Goal: Information Seeking & Learning: Learn about a topic

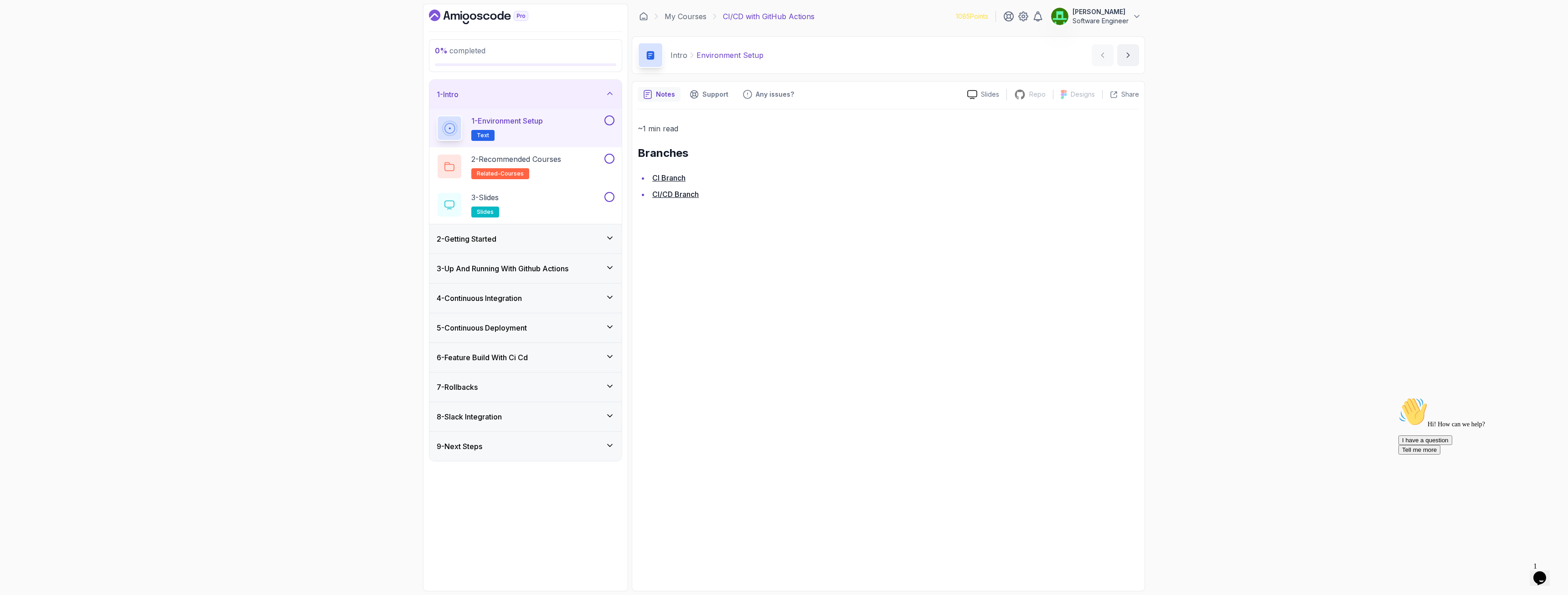
click at [605, 239] on div "2 - Getting Started" at bounding box center [525, 239] width 178 height 11
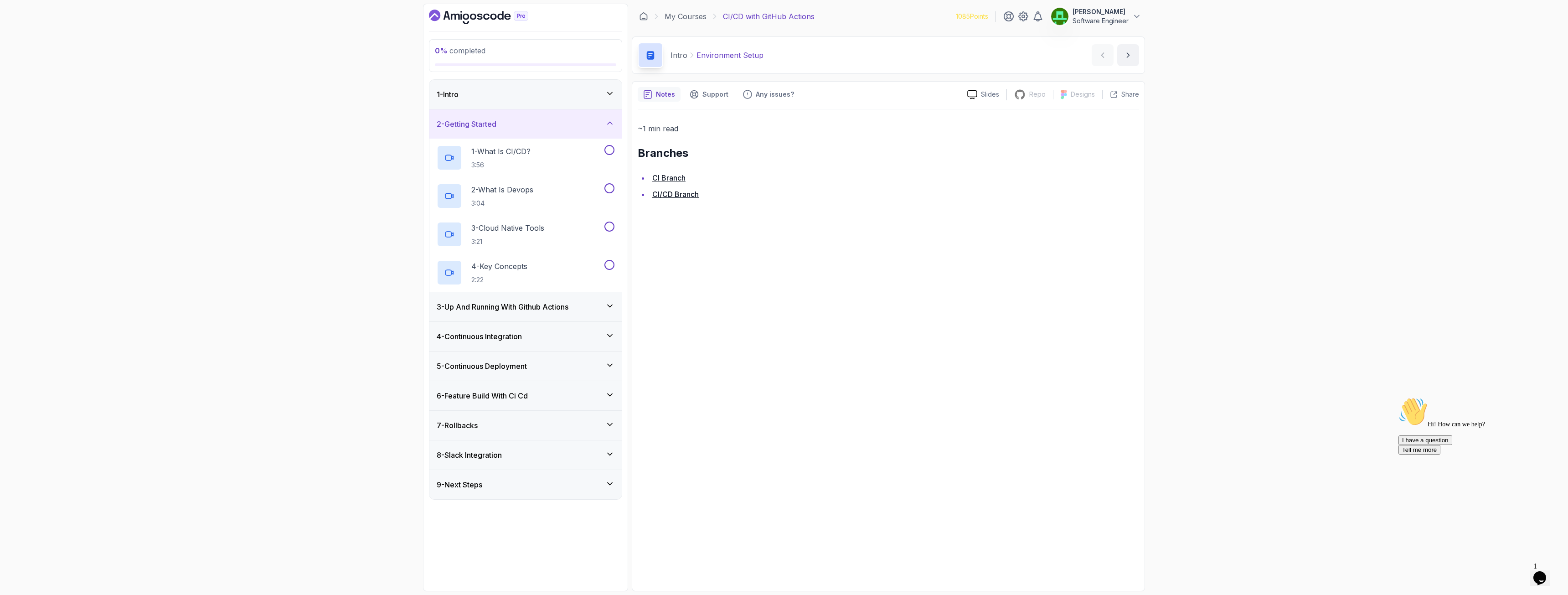
click at [525, 429] on div "9 - Next Steps" at bounding box center [525, 485] width 178 height 11
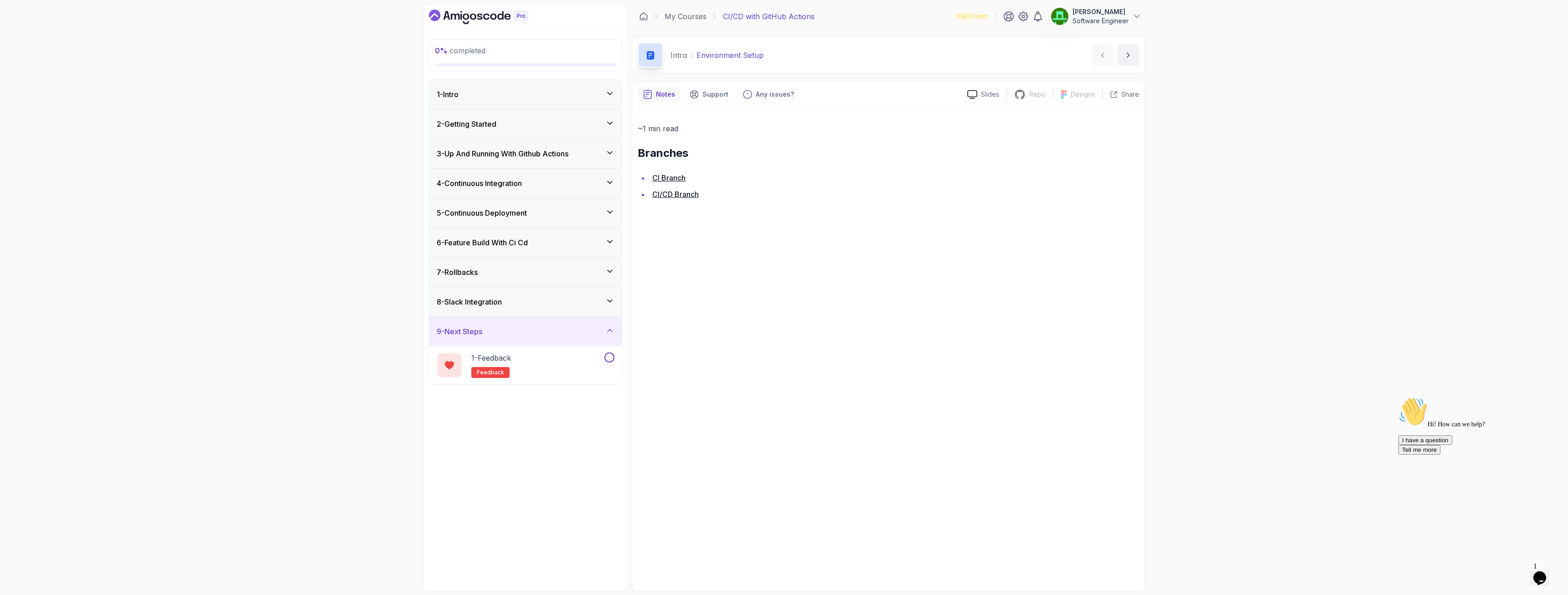
click at [496, 302] on h3 "8 - Slack Integration" at bounding box center [469, 302] width 65 height 11
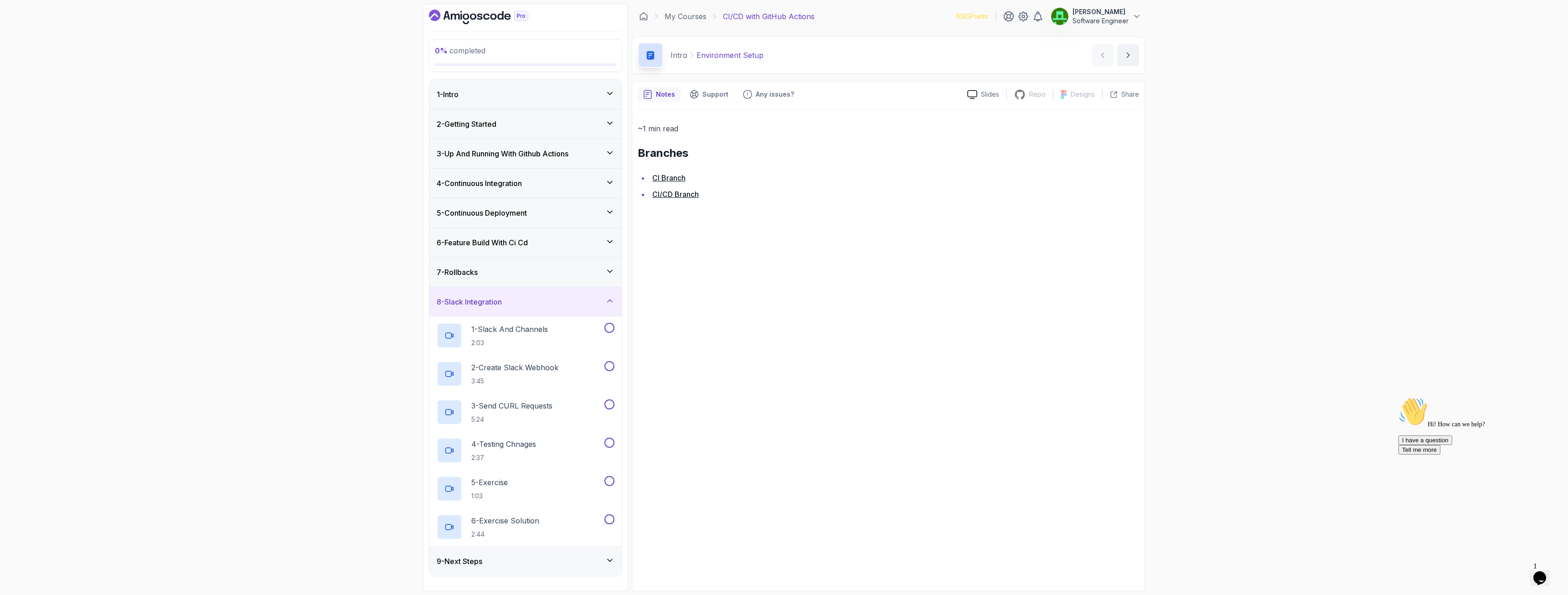
click at [486, 280] on div "7 - Rollbacks" at bounding box center [525, 272] width 192 height 29
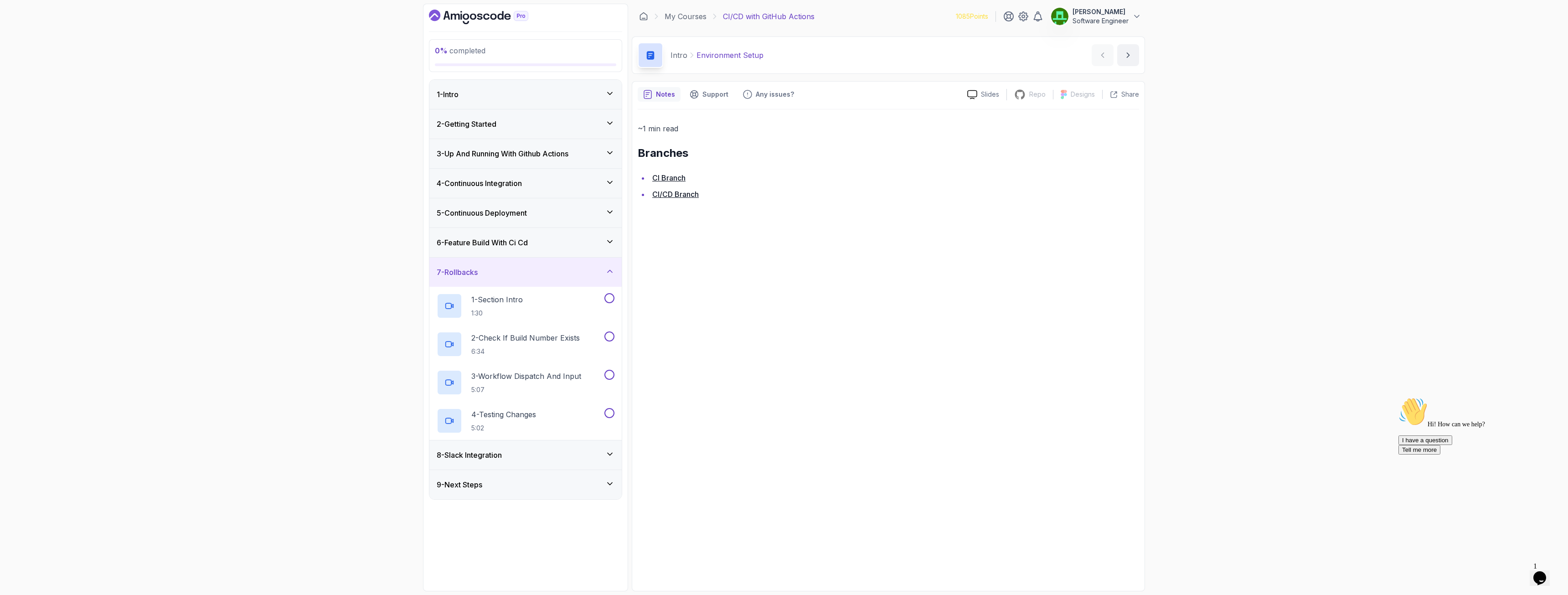
drag, startPoint x: 465, startPoint y: 116, endPoint x: 463, endPoint y: 123, distance: 7.3
click at [464, 119] on div "2 - Getting Started" at bounding box center [525, 124] width 192 height 29
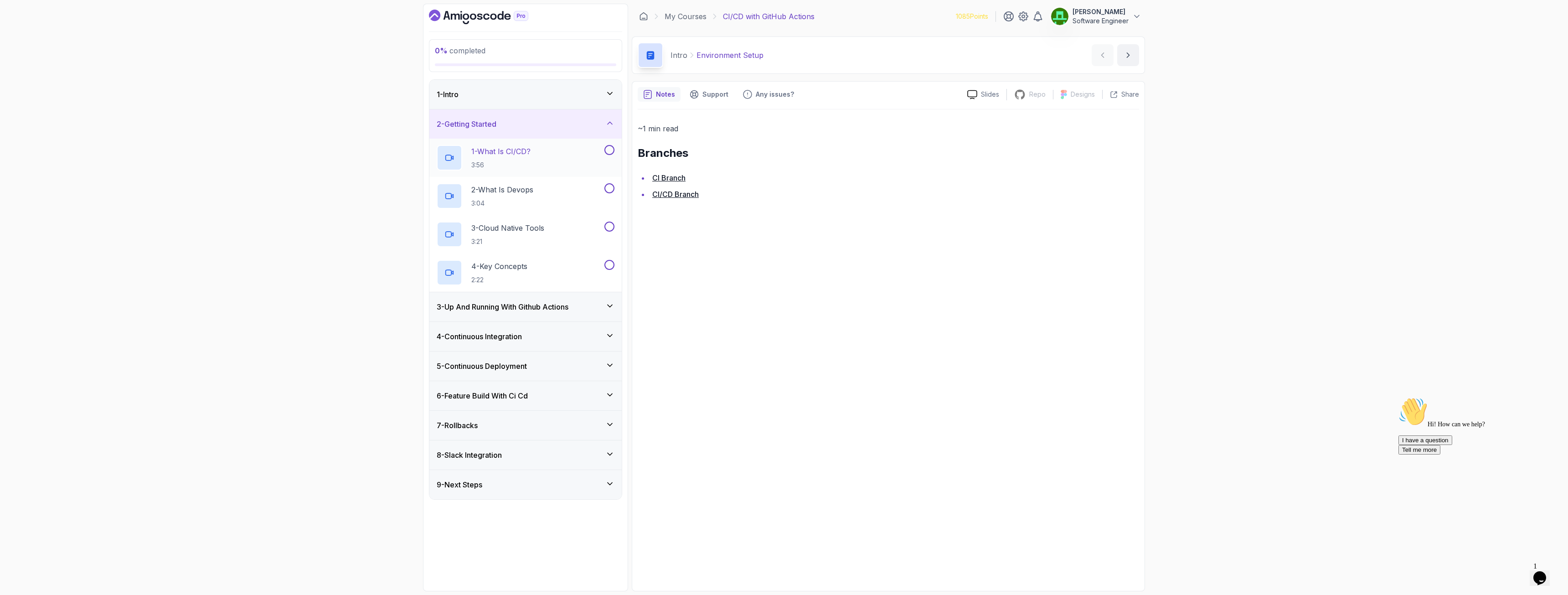
click at [497, 150] on p "1 - What Is CI/CD?" at bounding box center [500, 152] width 59 height 11
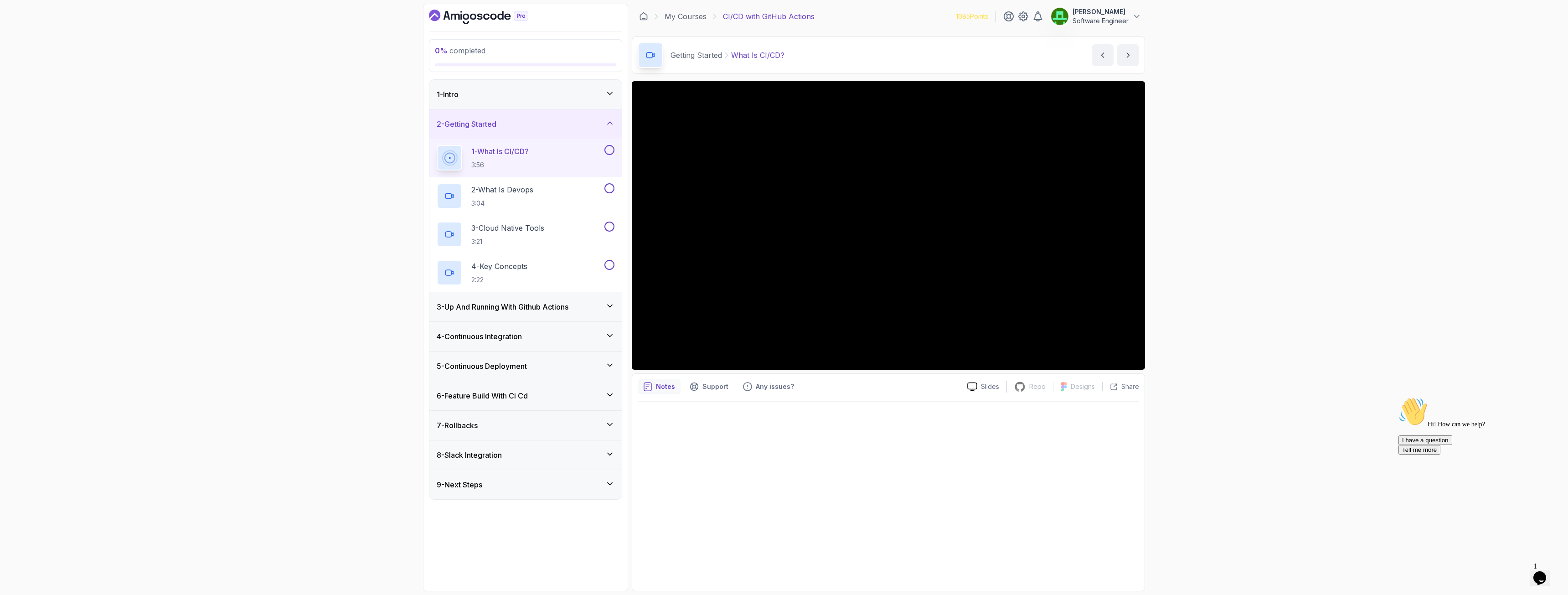
click at [482, 399] on h3 "6 - Feature Build With Ci Cd" at bounding box center [482, 396] width 91 height 11
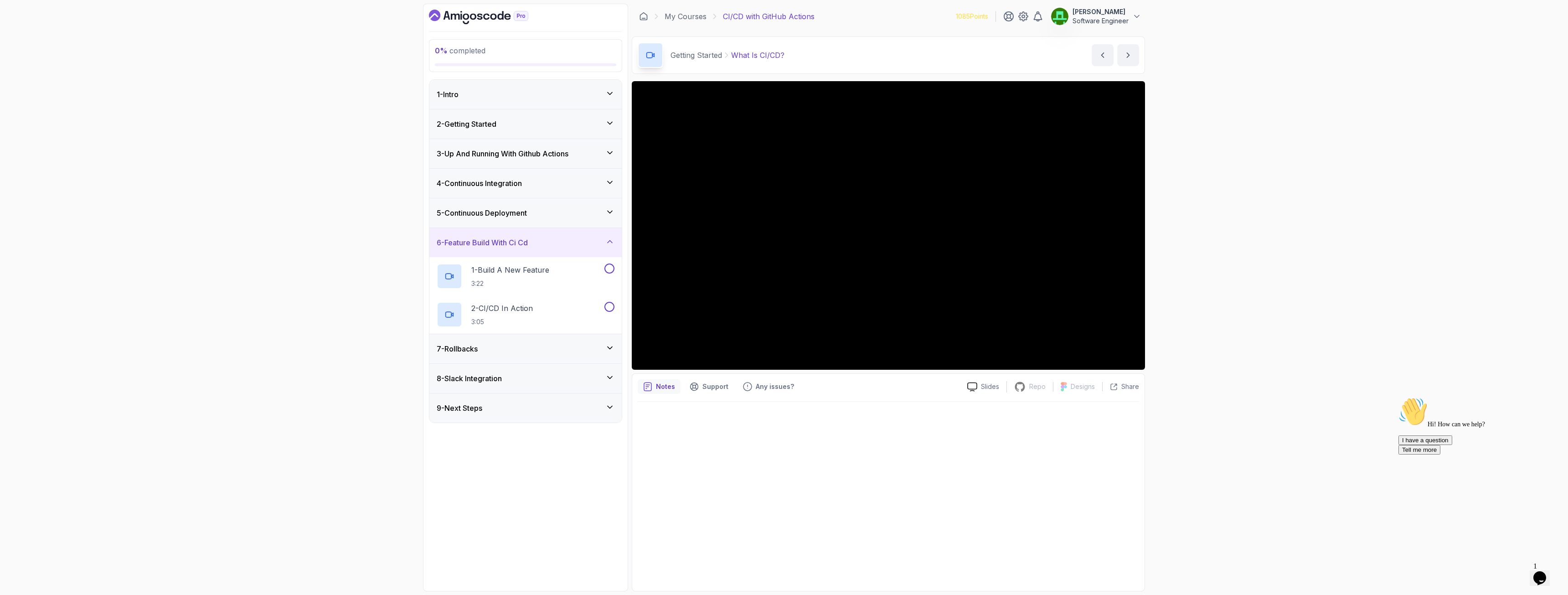
click at [472, 247] on h3 "6 - Feature Build With Ci Cd" at bounding box center [482, 242] width 91 height 11
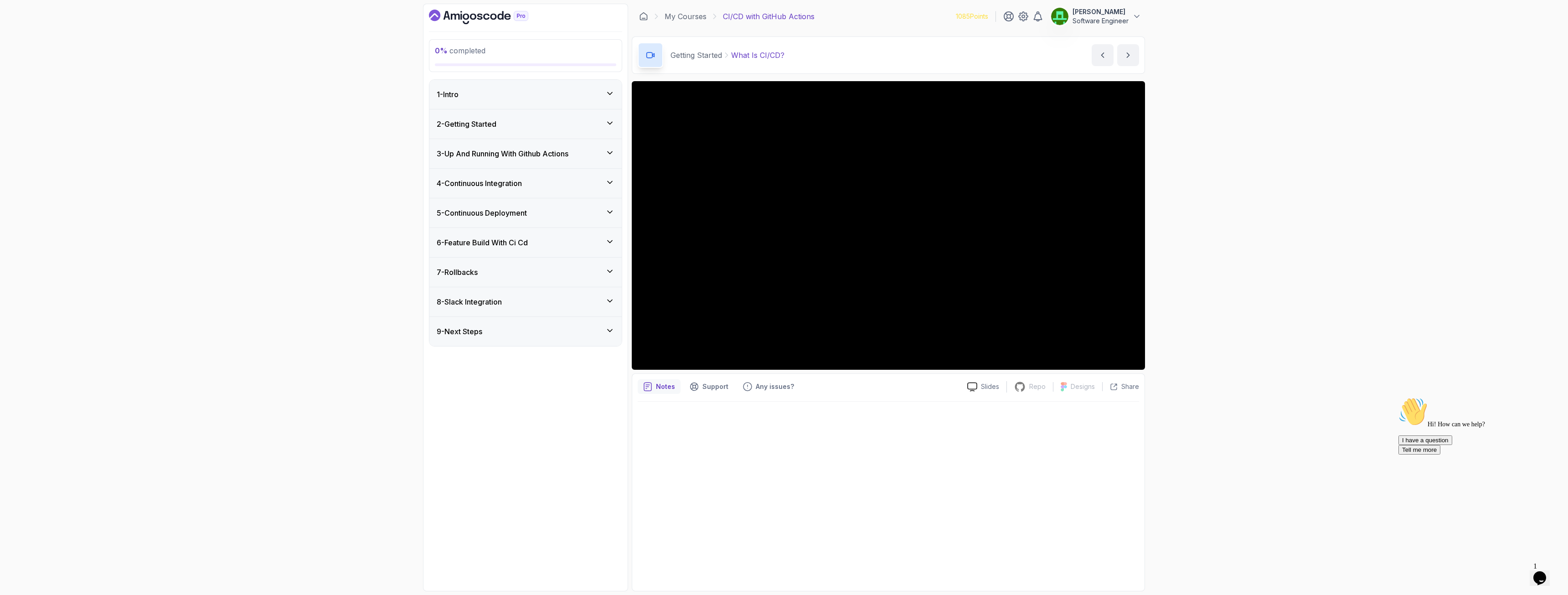
click at [471, 275] on h3 "7 - Rollbacks" at bounding box center [457, 272] width 41 height 11
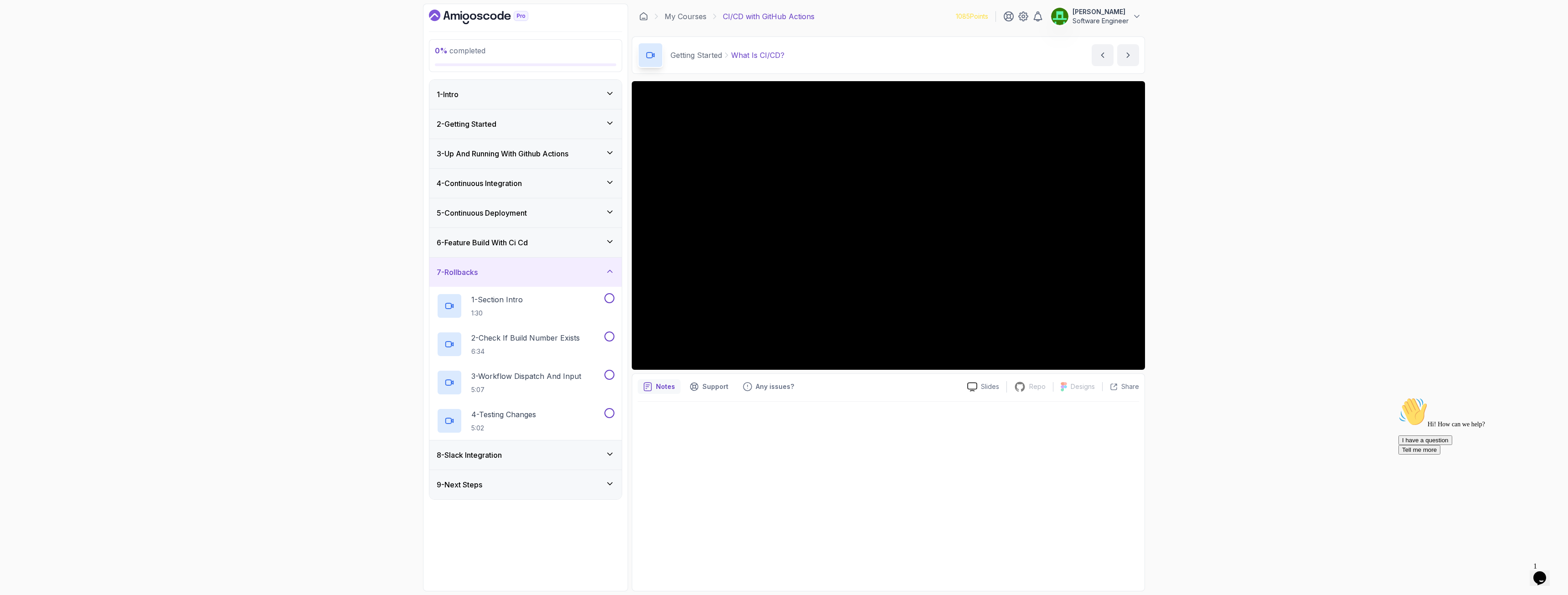
click at [471, 275] on h3 "7 - Rollbacks" at bounding box center [457, 272] width 41 height 11
